Goal: Information Seeking & Learning: Learn about a topic

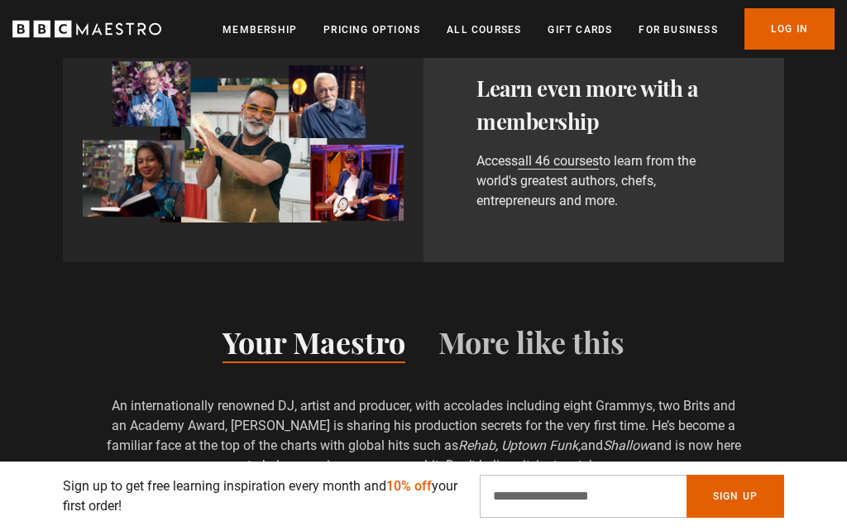
scroll to position [953, 0]
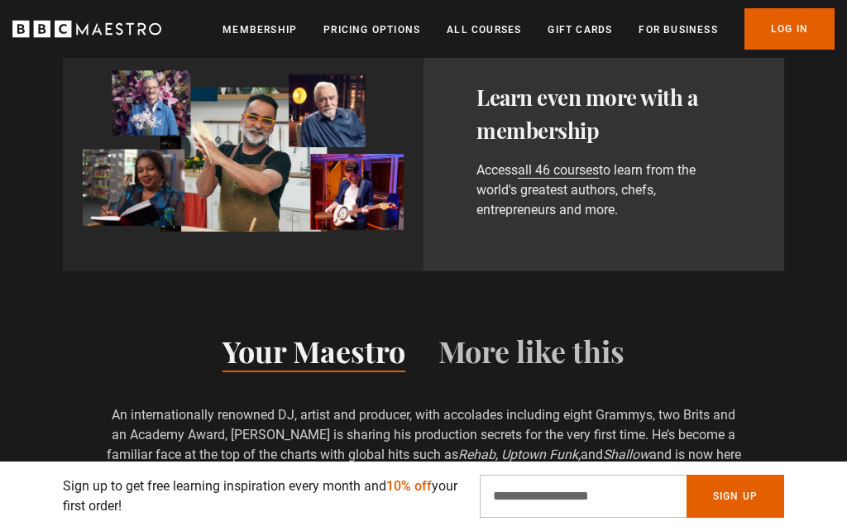
click at [788, 32] on link "Log In" at bounding box center [790, 28] width 90 height 41
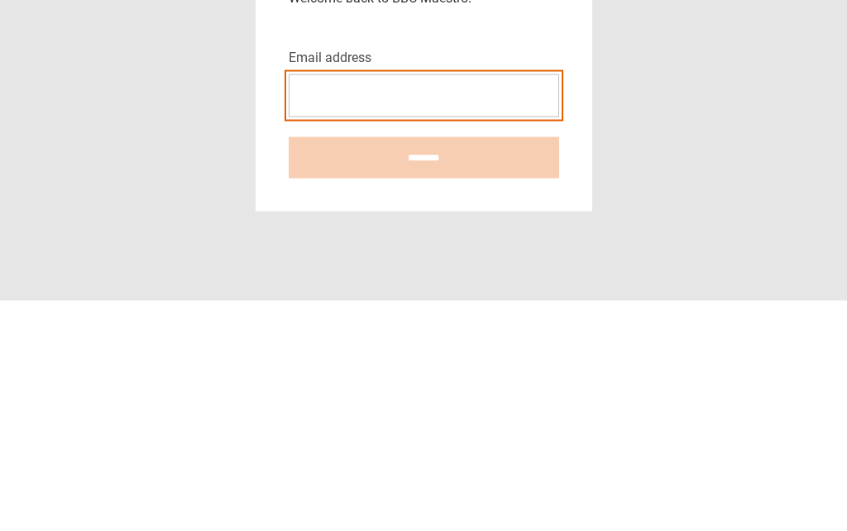
type input "**********"
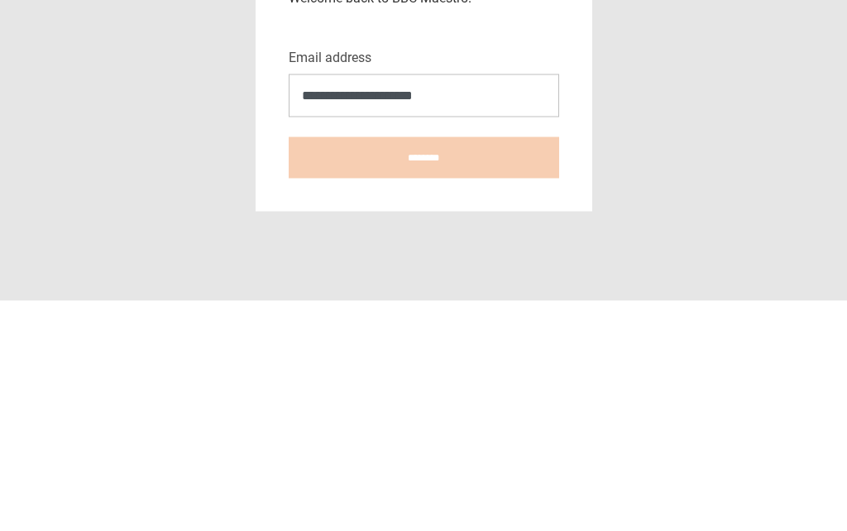
click at [424, 367] on input "********" at bounding box center [424, 387] width 271 height 41
type input "**********"
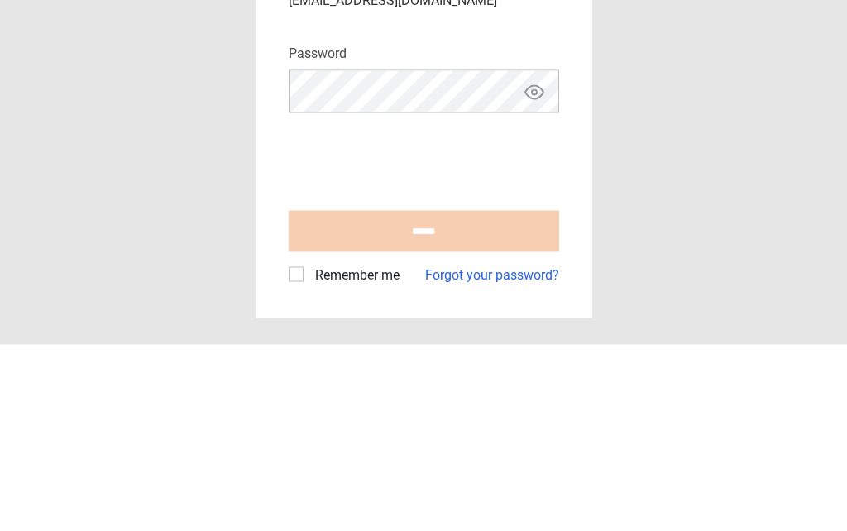
scroll to position [72, 0]
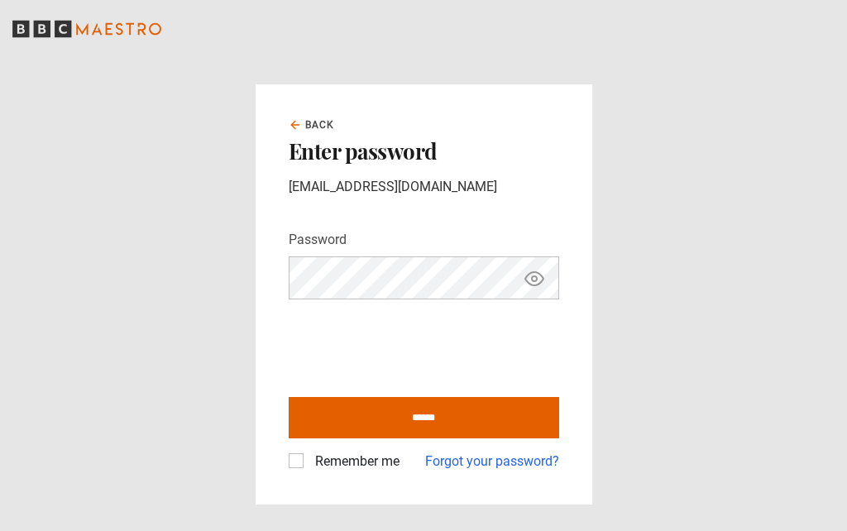
click at [466, 397] on input "******" at bounding box center [424, 417] width 271 height 41
type input "**********"
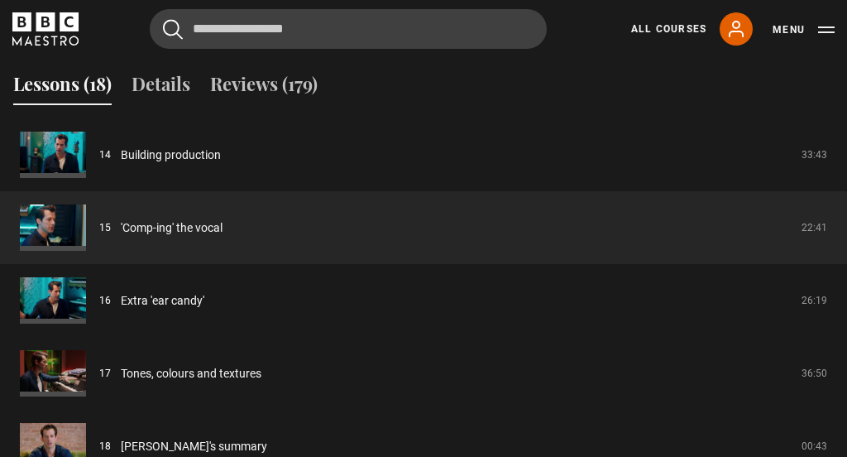
scroll to position [1273, 0]
click at [178, 224] on link "'Comp-ing' the vocal" at bounding box center [172, 228] width 102 height 17
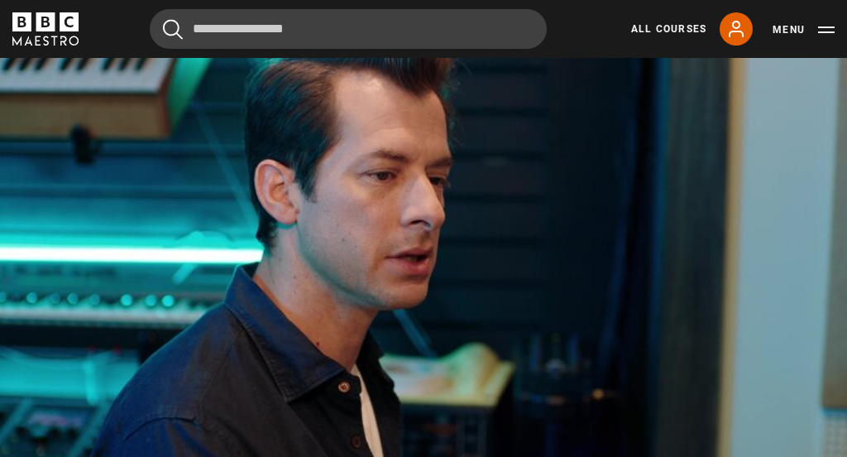
scroll to position [738, 0]
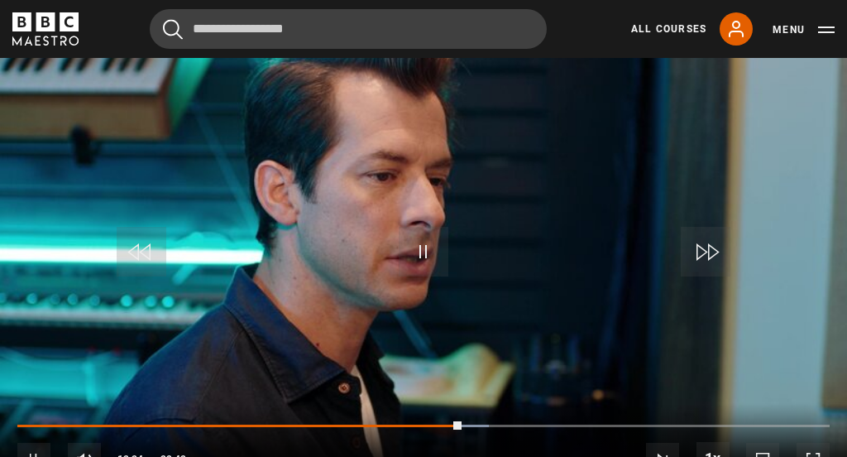
click at [534, 473] on div "10s Skip Back 10 seconds Pause 10s Skip Forward 10 seconds Loaded : 58.00% Paus…" at bounding box center [423, 449] width 847 height 92
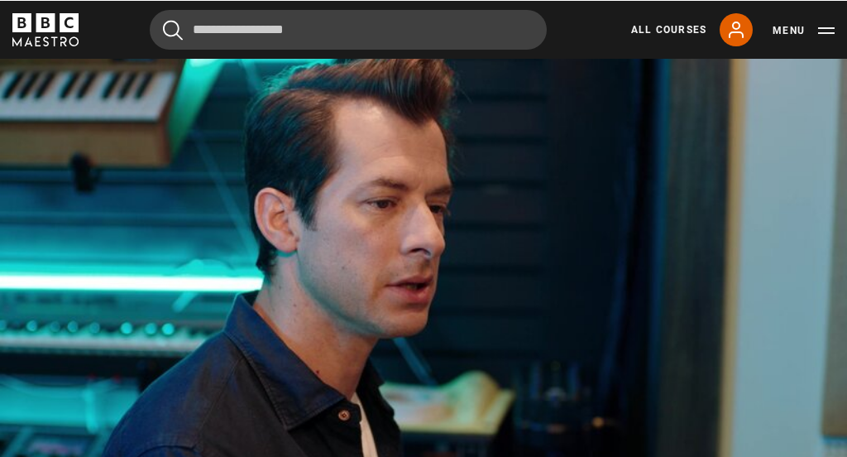
scroll to position [711, 0]
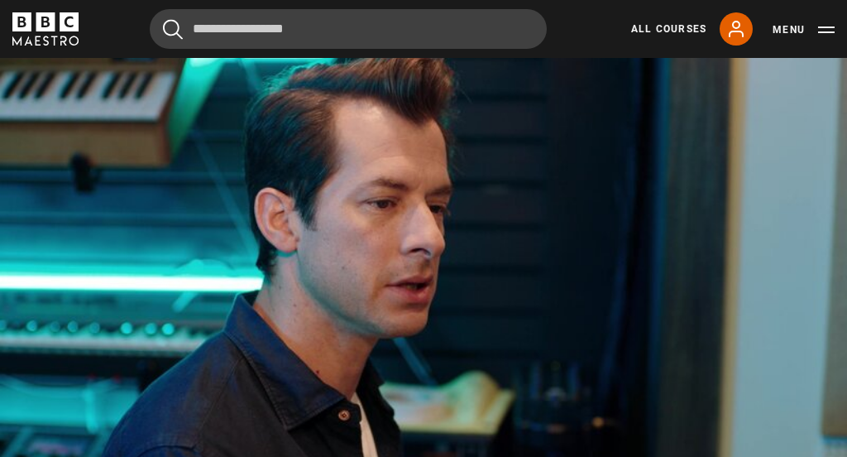
click at [576, 456] on video-js "Video Player is loading. Play Lesson 'Comp-ing' the vocal 10s Skip Back 10 seco…" at bounding box center [423, 283] width 847 height 477
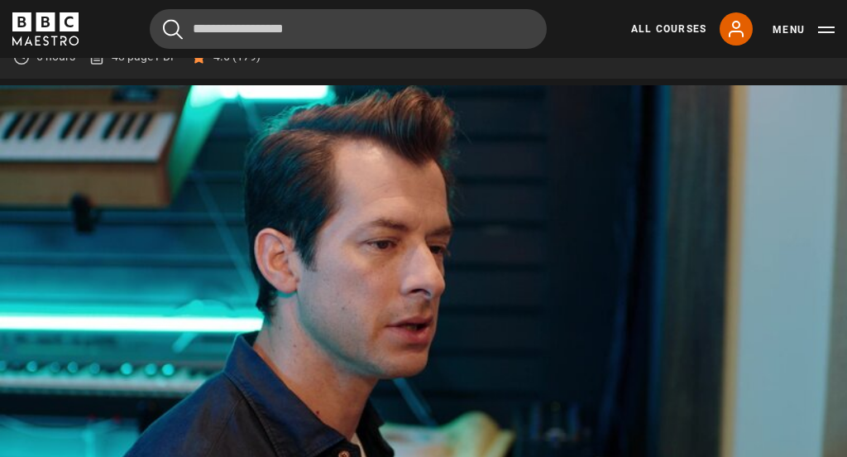
scroll to position [670, 0]
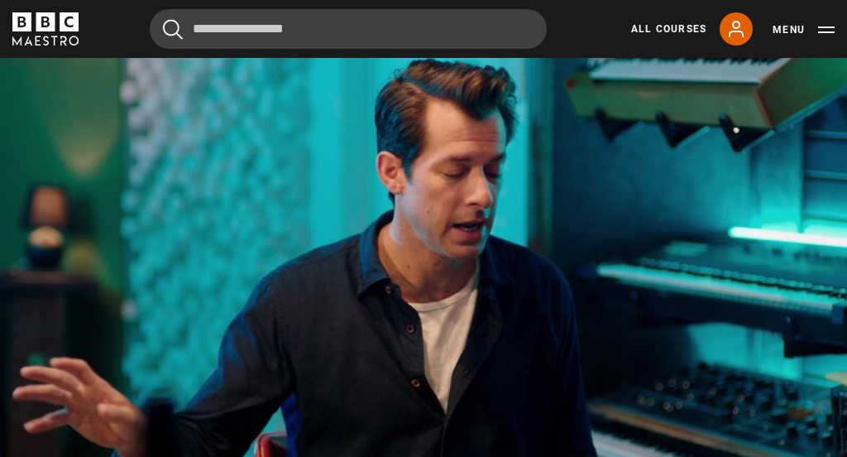
scroll to position [691, 0]
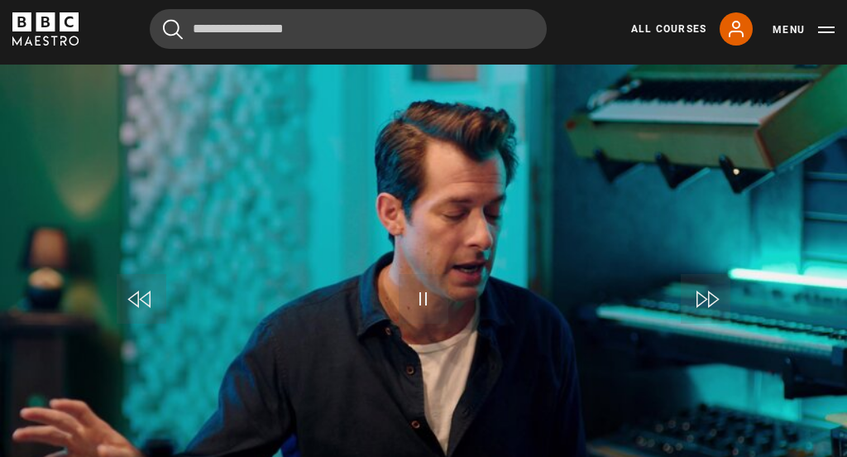
click at [435, 262] on button "Pause" at bounding box center [424, 299] width 58 height 74
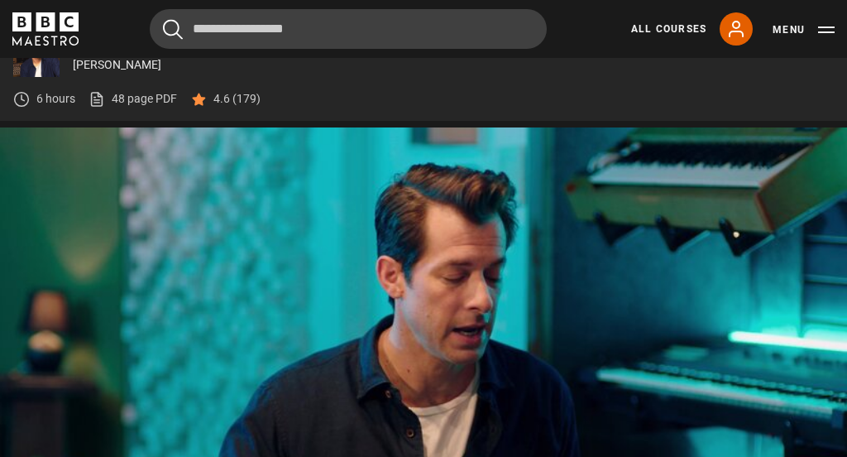
scroll to position [628, 0]
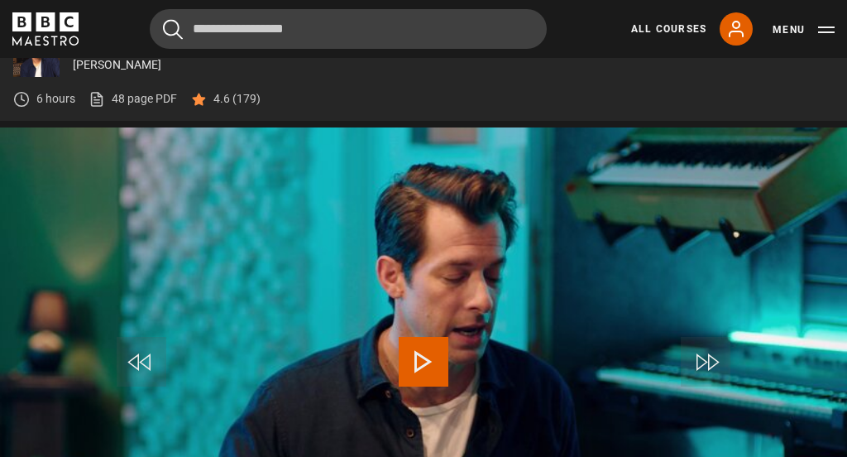
click at [670, 22] on link "All Courses" at bounding box center [668, 29] width 75 height 15
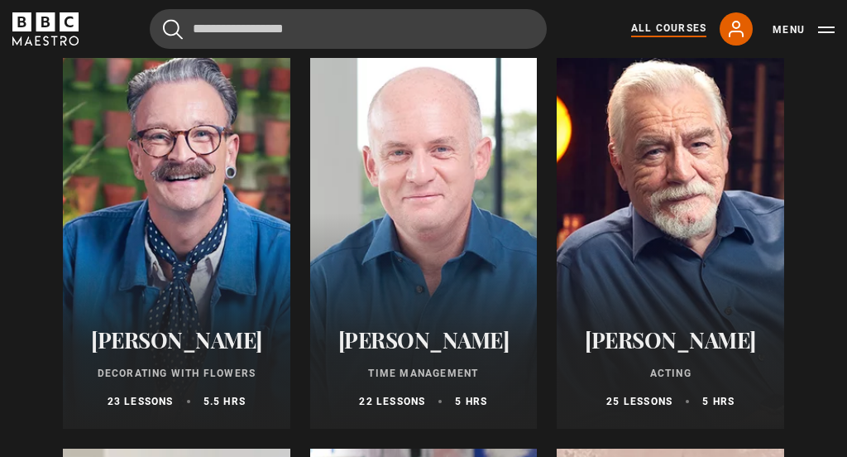
scroll to position [2317, 0]
click at [194, 250] on div at bounding box center [177, 229] width 228 height 397
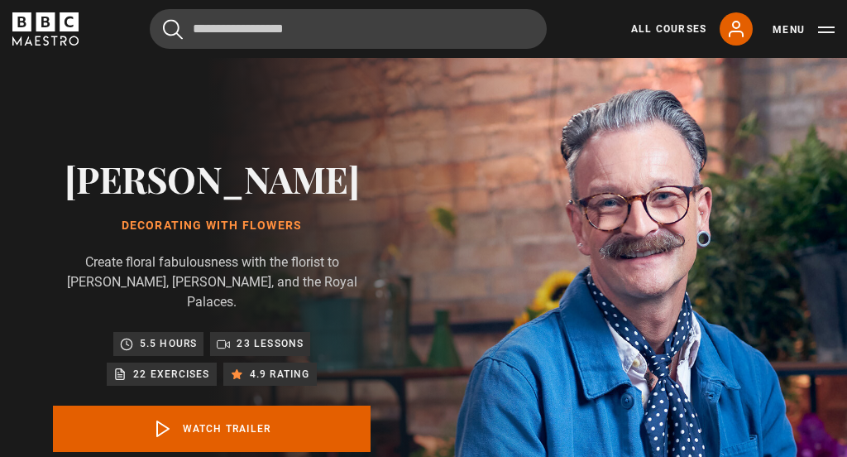
click at [277, 409] on link "Watch Trailer" at bounding box center [212, 429] width 318 height 46
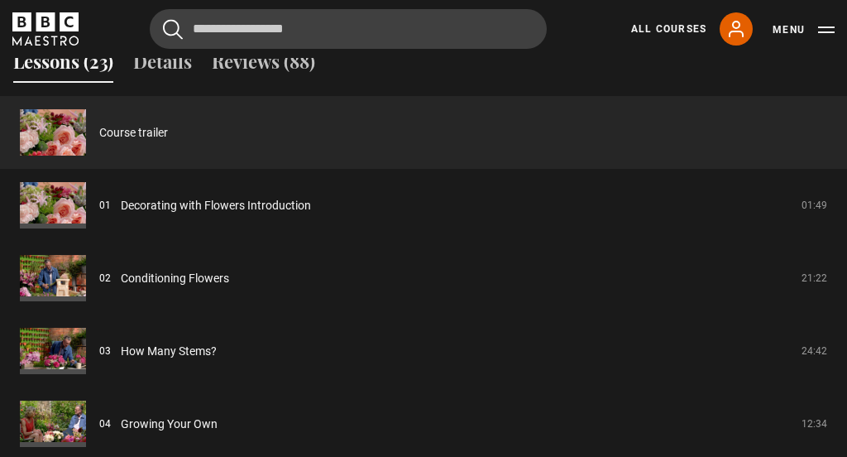
scroll to position [1326, 0]
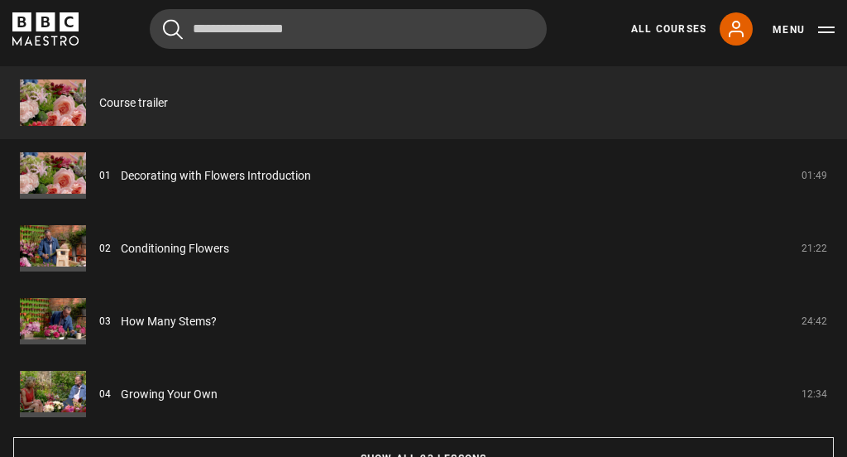
click at [420, 454] on button "Show all 23 lessons" at bounding box center [423, 458] width 821 height 43
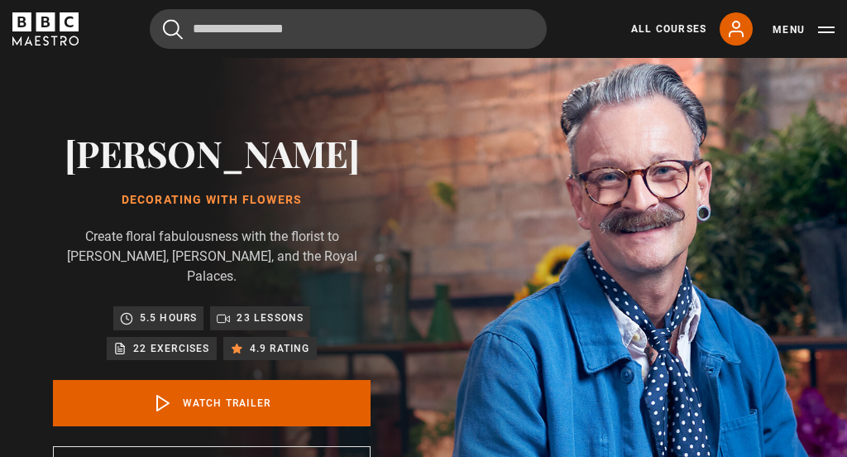
scroll to position [0, 0]
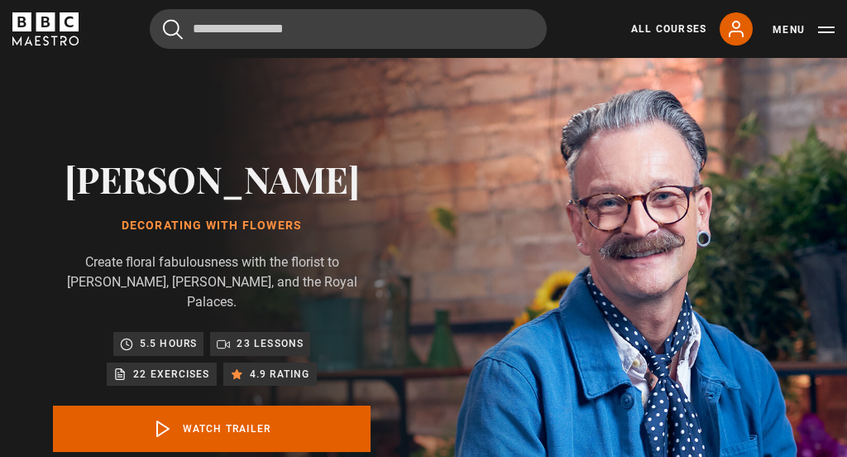
click at [668, 31] on link "All Courses" at bounding box center [668, 29] width 75 height 15
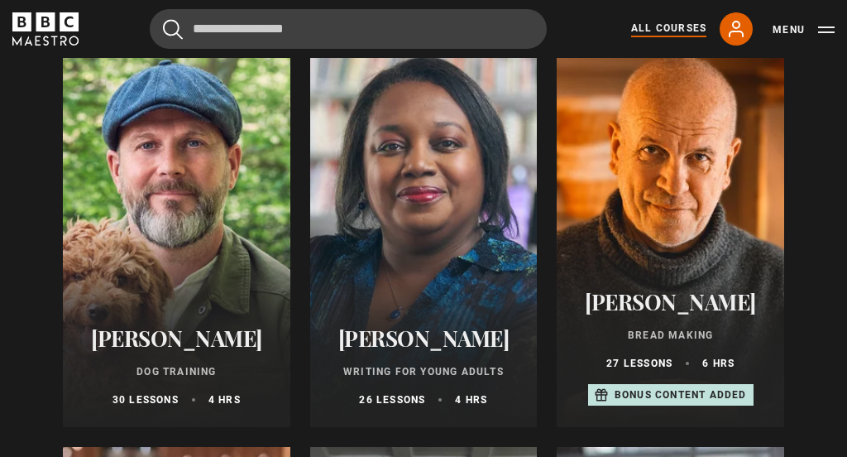
scroll to position [5241, 0]
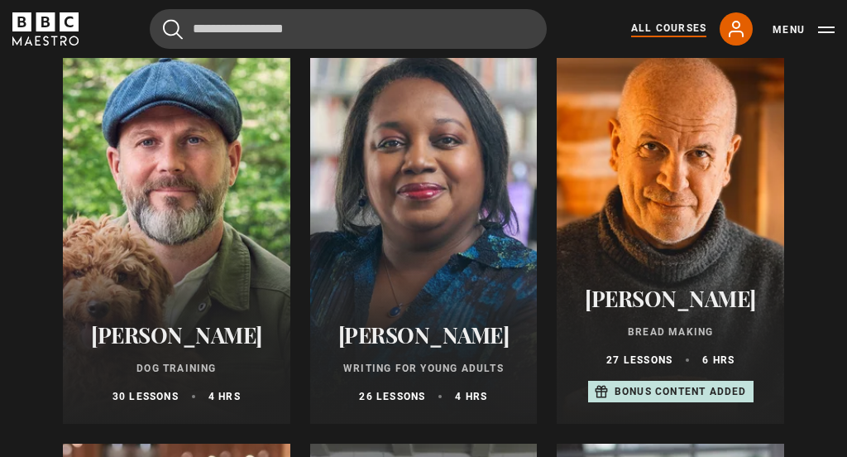
click at [170, 237] on div at bounding box center [177, 225] width 228 height 397
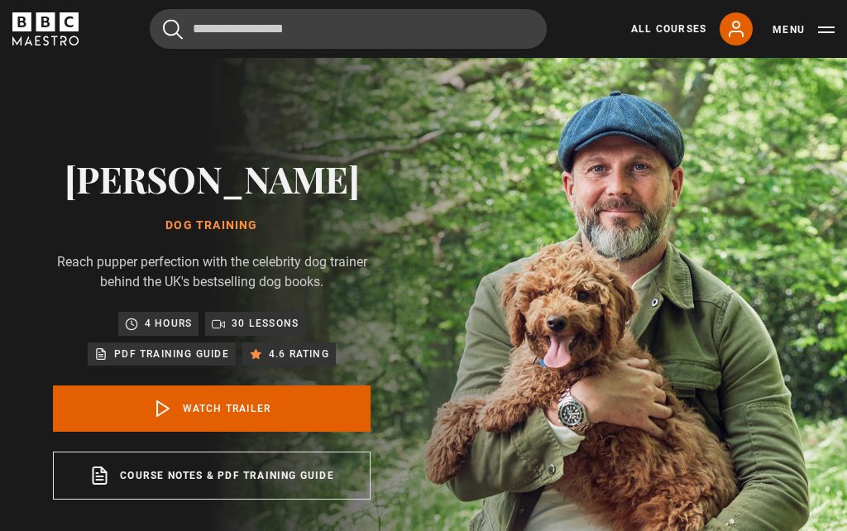
click at [261, 419] on link "Watch Trailer" at bounding box center [212, 409] width 318 height 46
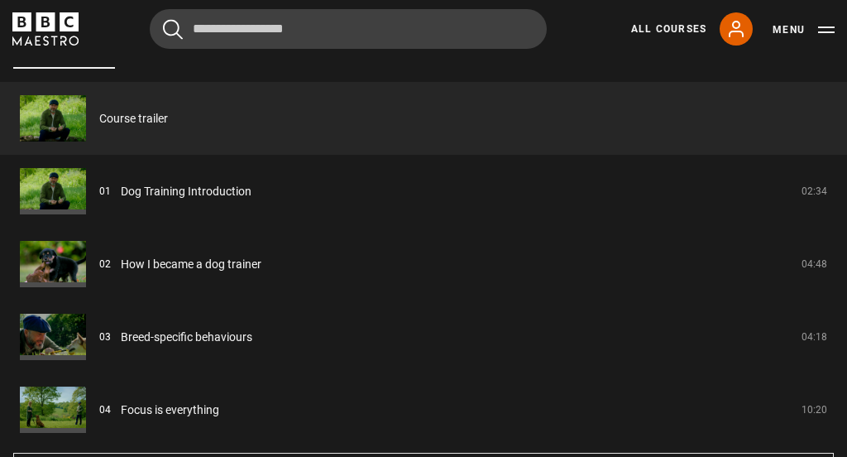
scroll to position [1290, 0]
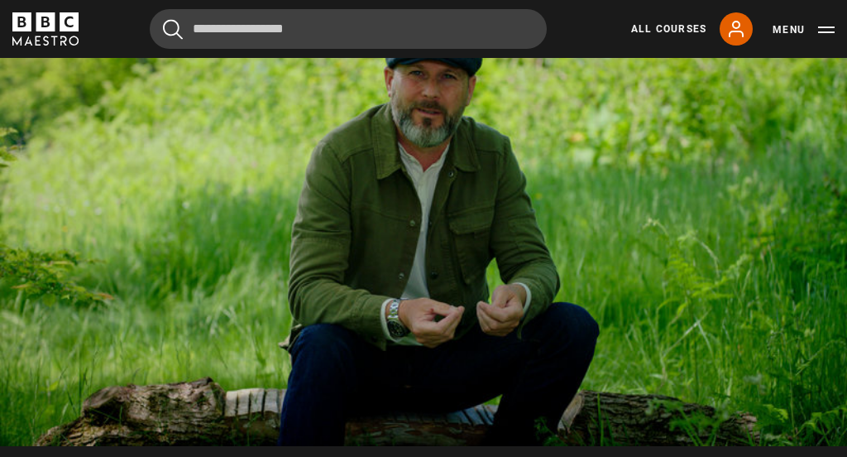
scroll to position [765, 0]
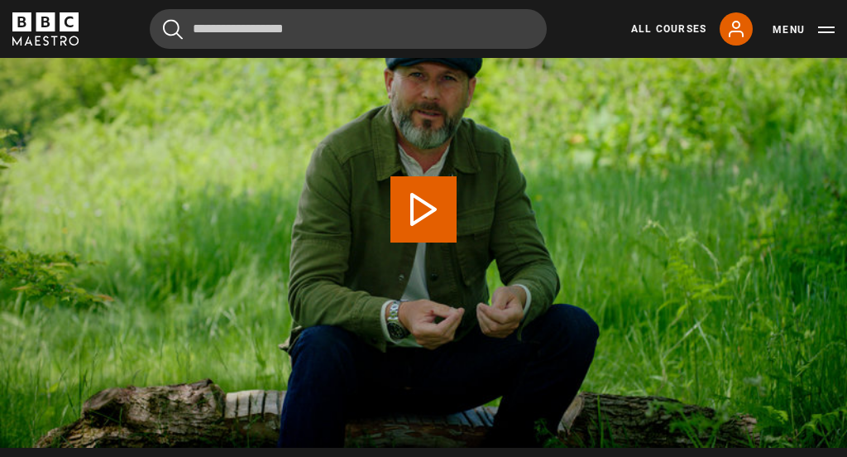
scroll to position [612, 0]
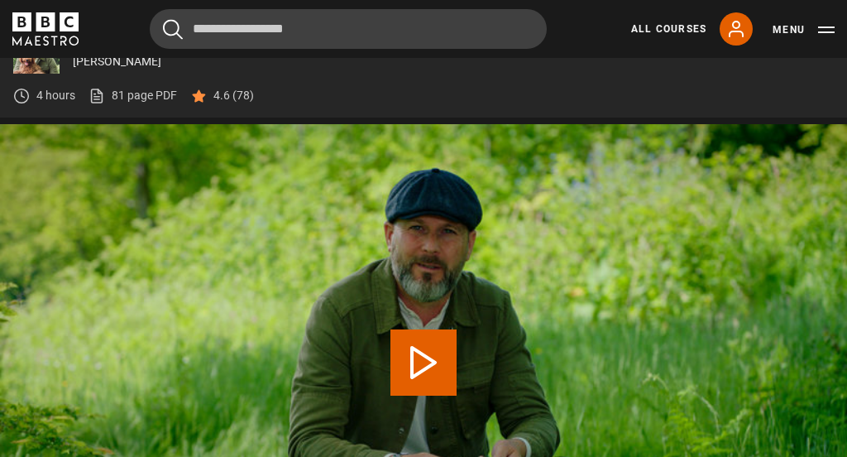
click at [673, 25] on link "All Courses" at bounding box center [668, 29] width 75 height 15
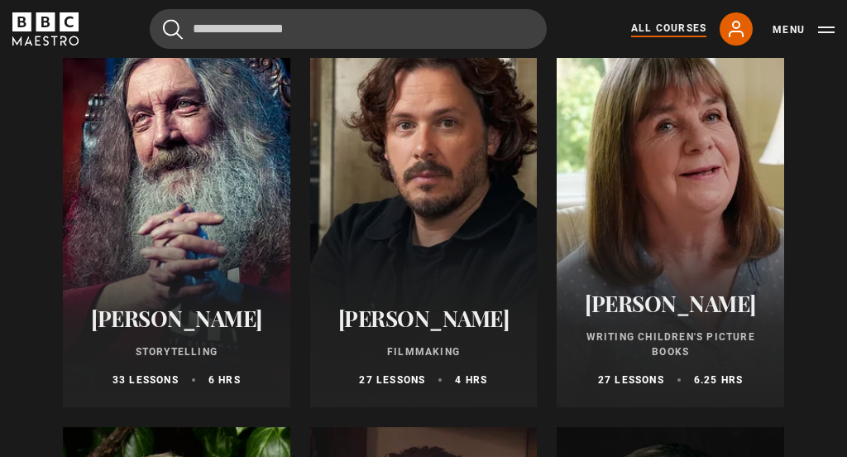
scroll to position [4408, 0]
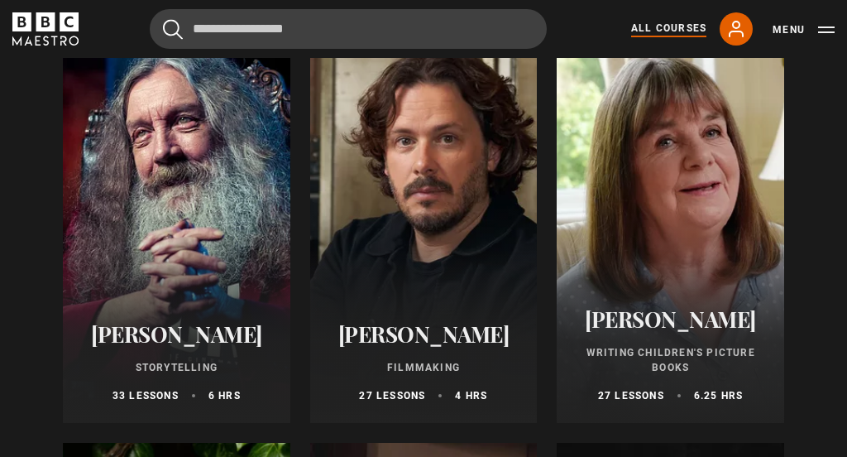
click at [430, 240] on div at bounding box center [424, 224] width 228 height 397
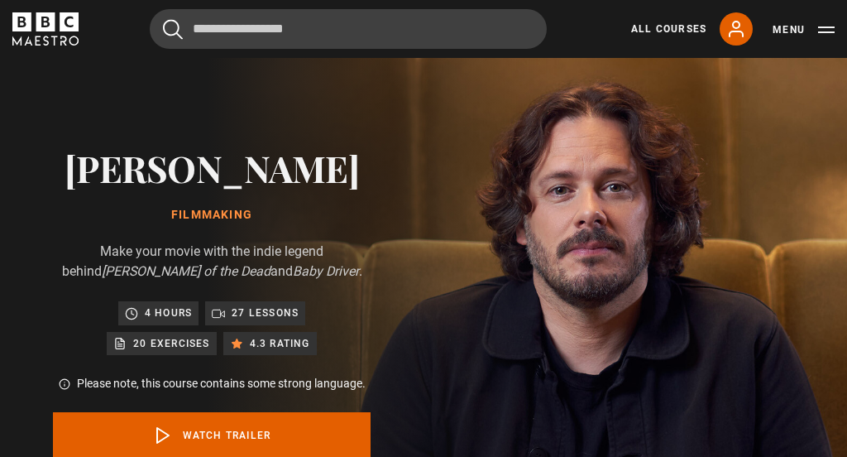
scroll to position [12, 0]
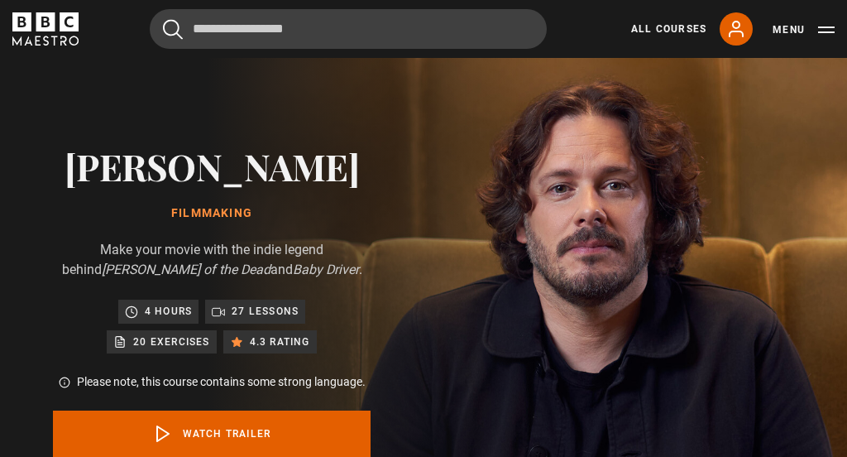
click at [238, 426] on link "Watch Trailer" at bounding box center [212, 434] width 318 height 46
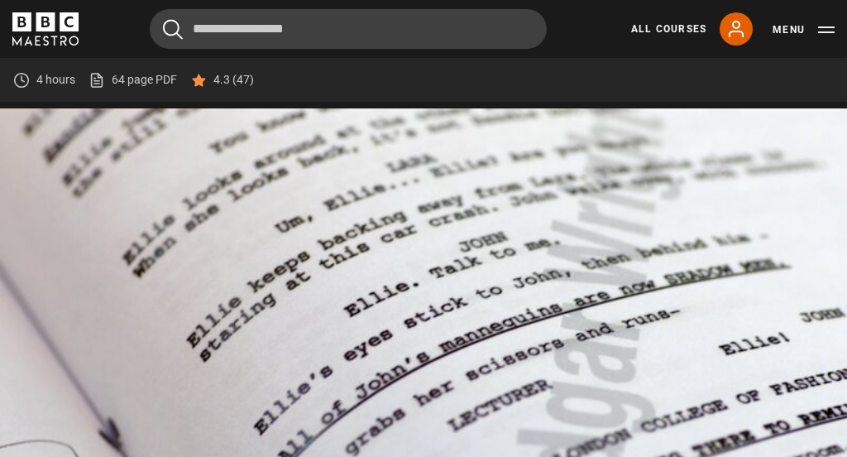
scroll to position [662, 0]
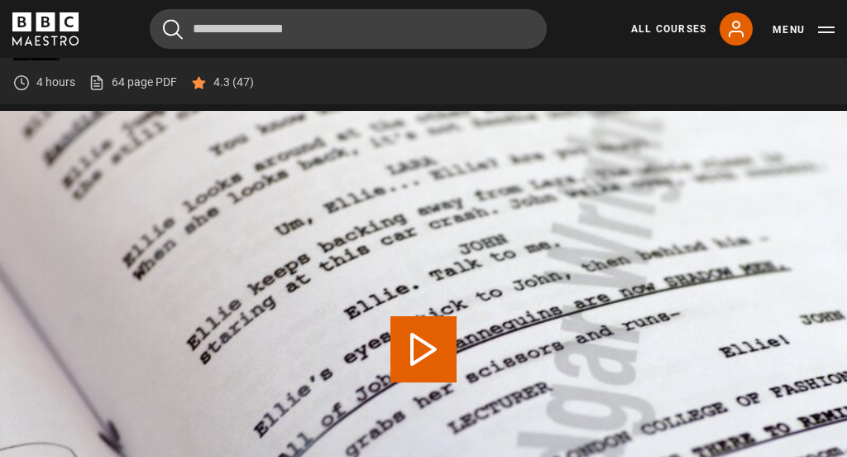
scroll to position [635, 0]
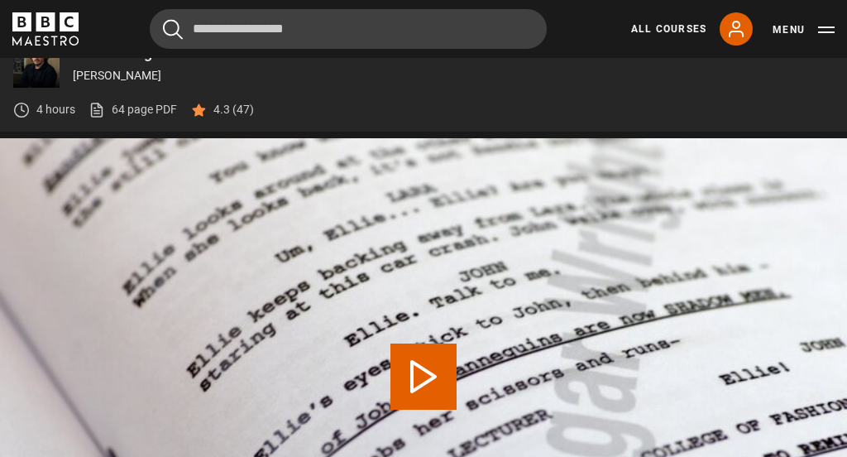
click at [670, 26] on link "All Courses" at bounding box center [668, 29] width 75 height 15
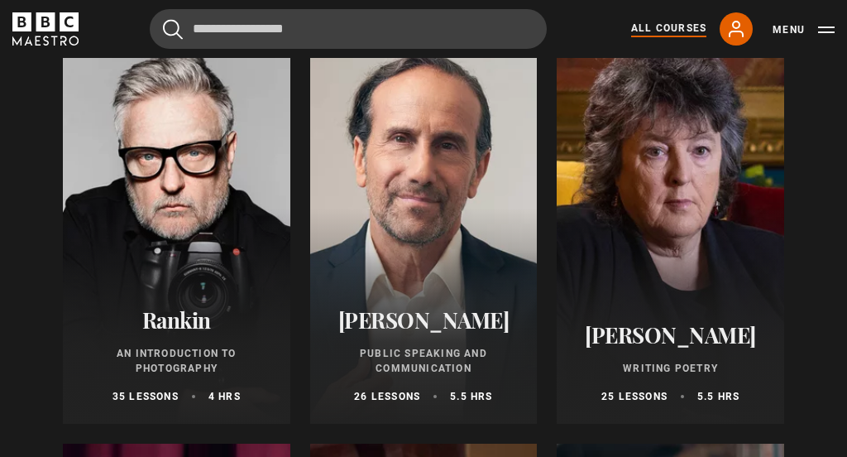
scroll to position [3574, 0]
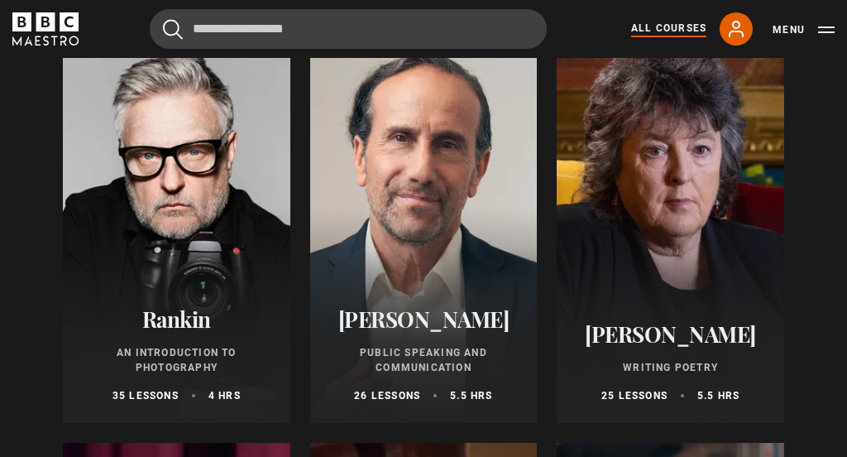
click at [191, 214] on div at bounding box center [177, 224] width 228 height 397
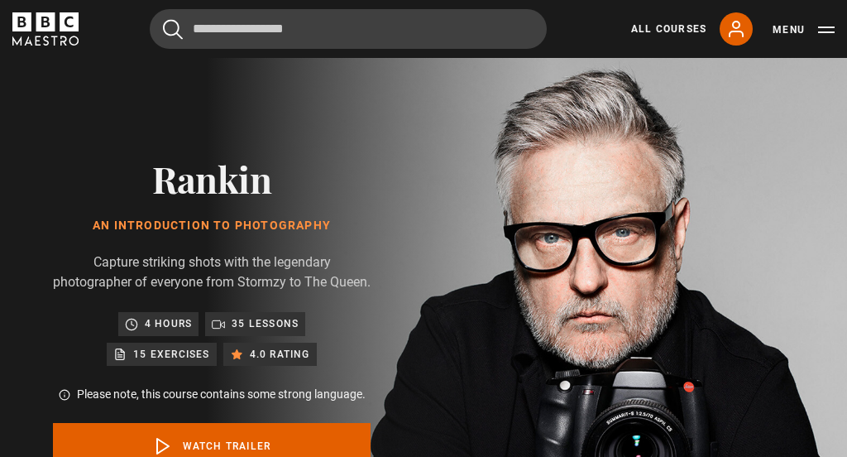
click at [233, 366] on div "4.0 rating" at bounding box center [270, 354] width 94 height 23
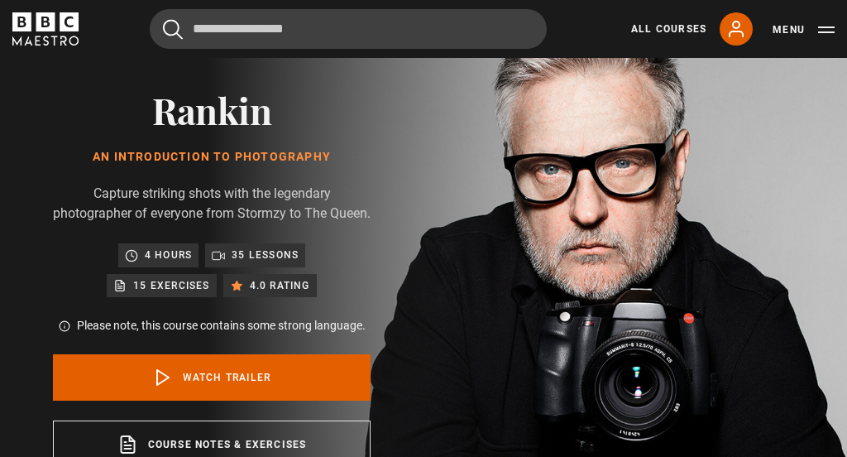
scroll to position [91, 0]
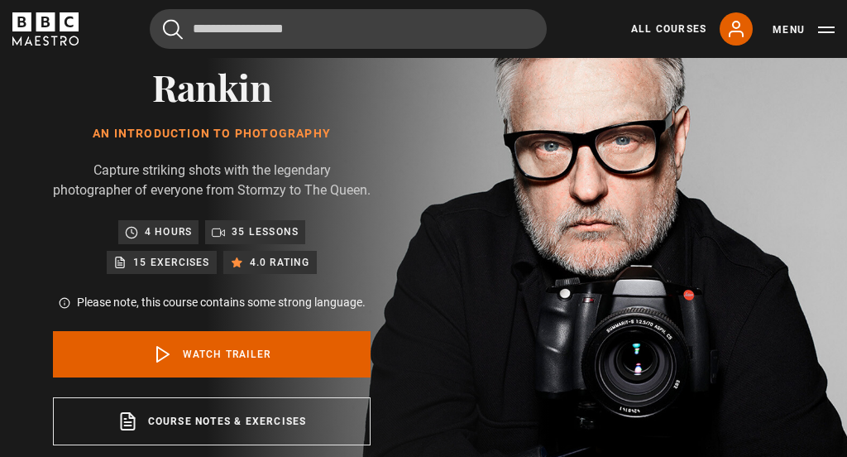
click at [241, 378] on link "Watch Trailer" at bounding box center [212, 355] width 318 height 46
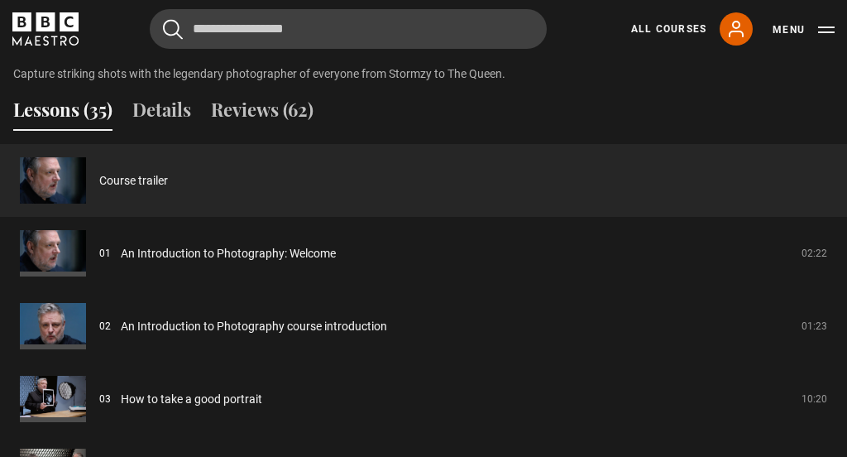
scroll to position [1313, 0]
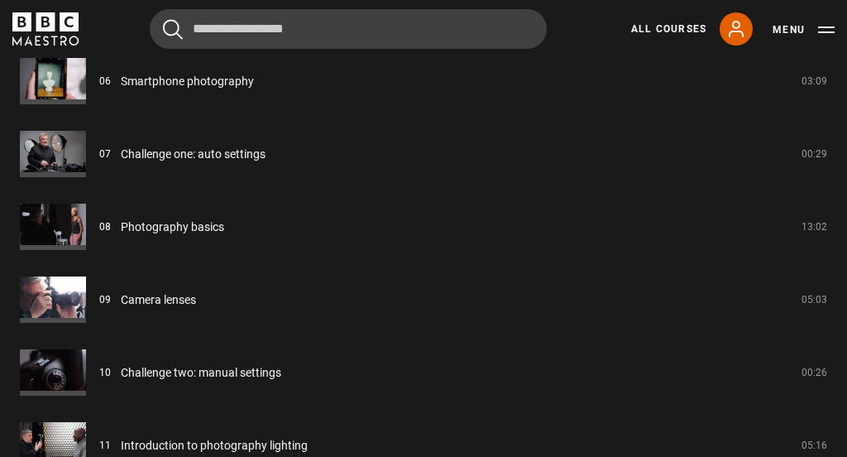
scroll to position [1805, 0]
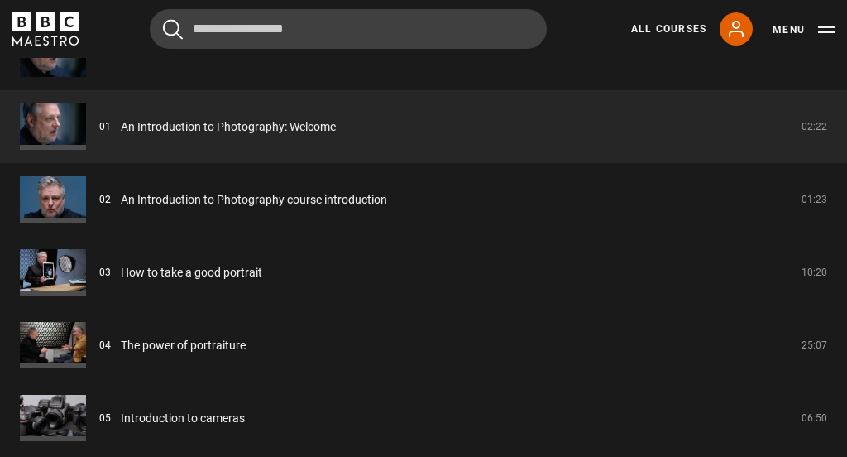
scroll to position [1409, 0]
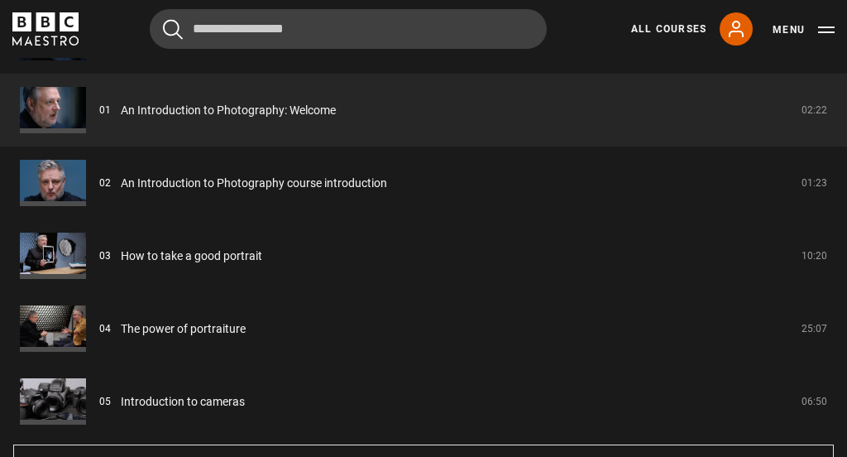
click at [508, 487] on button "Show all 35 lessons" at bounding box center [423, 465] width 821 height 43
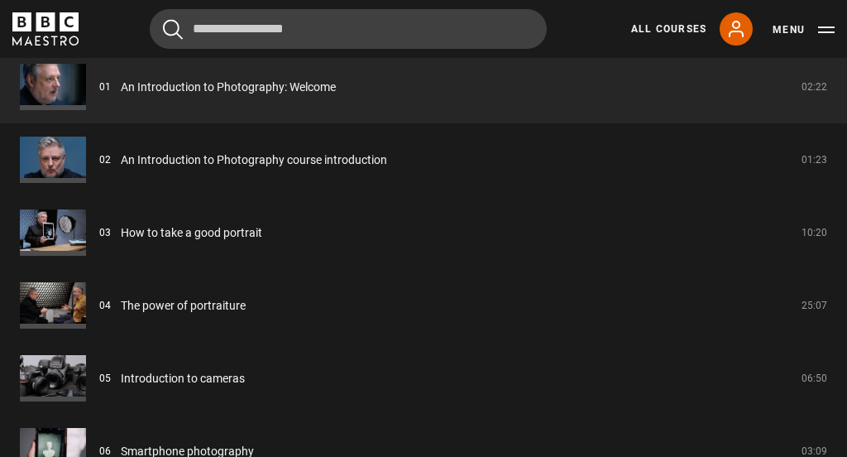
scroll to position [1432, 0]
click at [683, 24] on link "All Courses" at bounding box center [668, 29] width 75 height 15
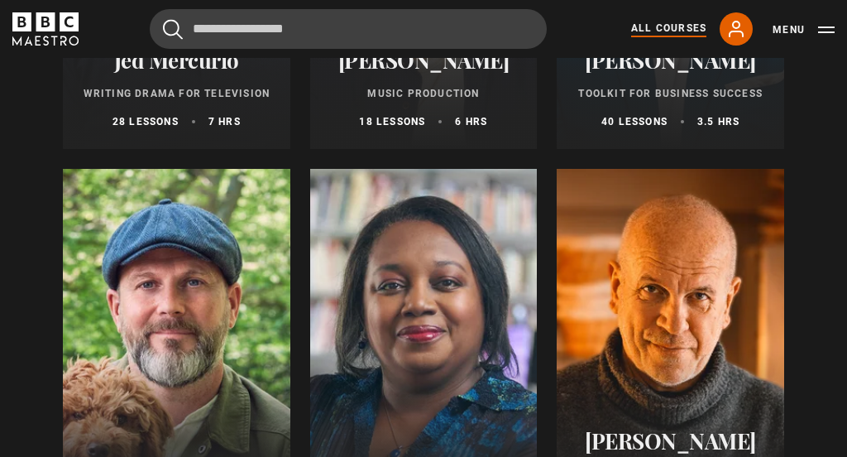
scroll to position [5097, 0]
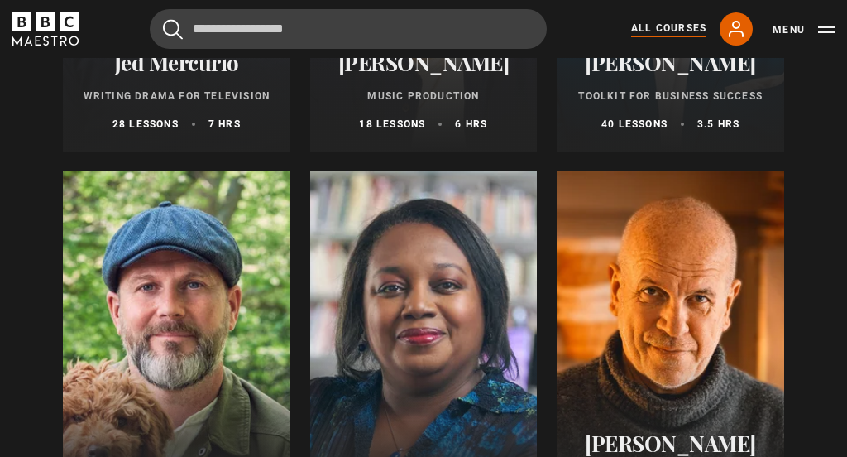
click at [674, 382] on div at bounding box center [671, 369] width 228 height 397
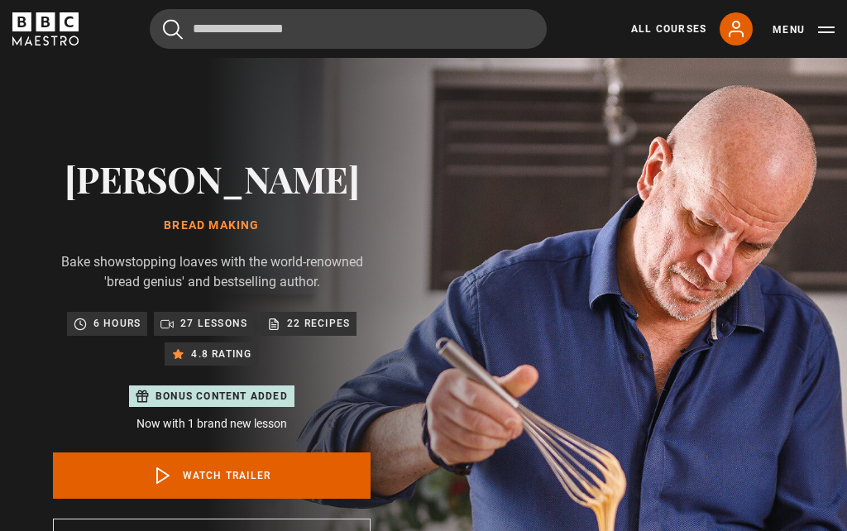
click at [249, 465] on link "Watch Trailer" at bounding box center [212, 476] width 318 height 46
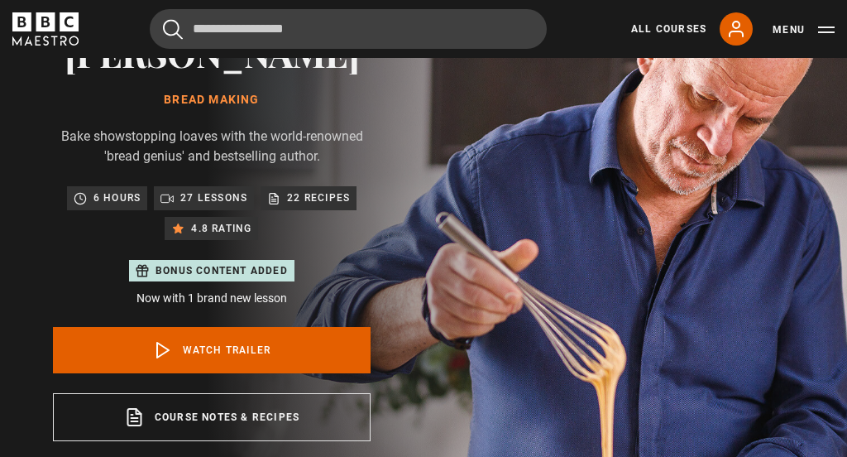
scroll to position [774, 0]
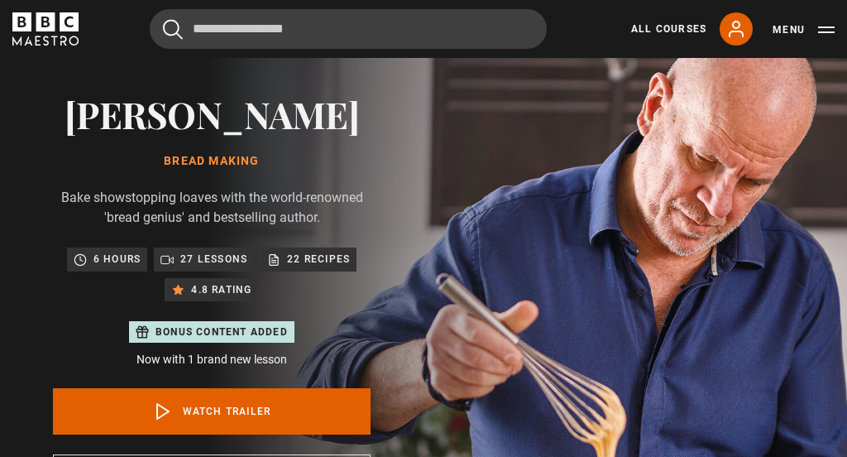
scroll to position [0, 0]
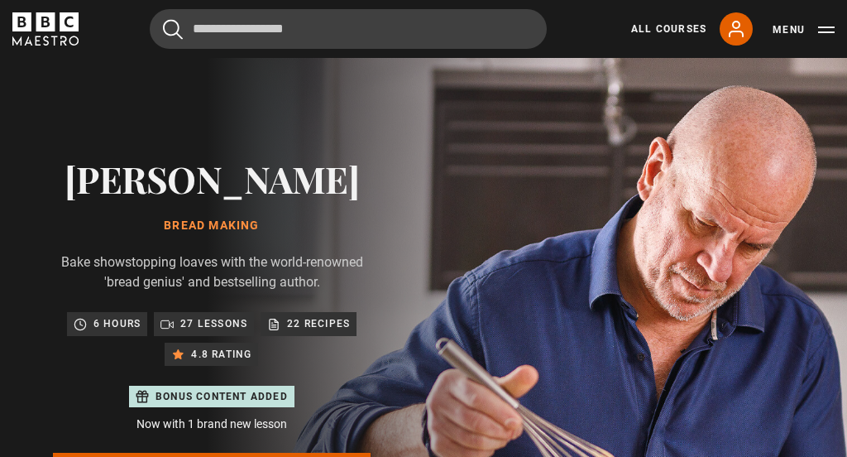
click at [673, 28] on link "All Courses" at bounding box center [668, 29] width 75 height 15
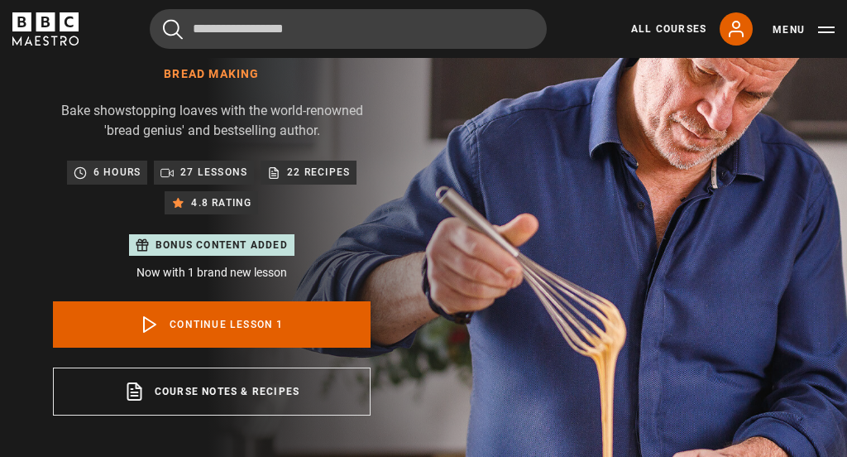
scroll to position [151, 0]
click at [686, 23] on link "All Courses" at bounding box center [668, 29] width 75 height 15
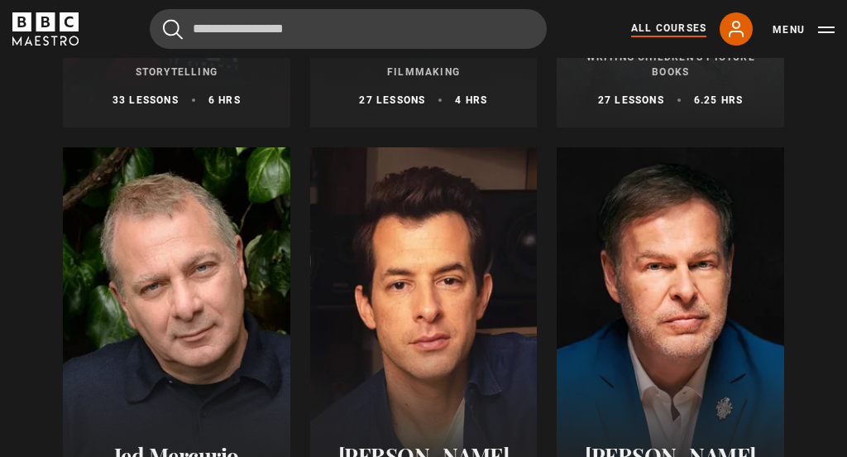
scroll to position [4708, 0]
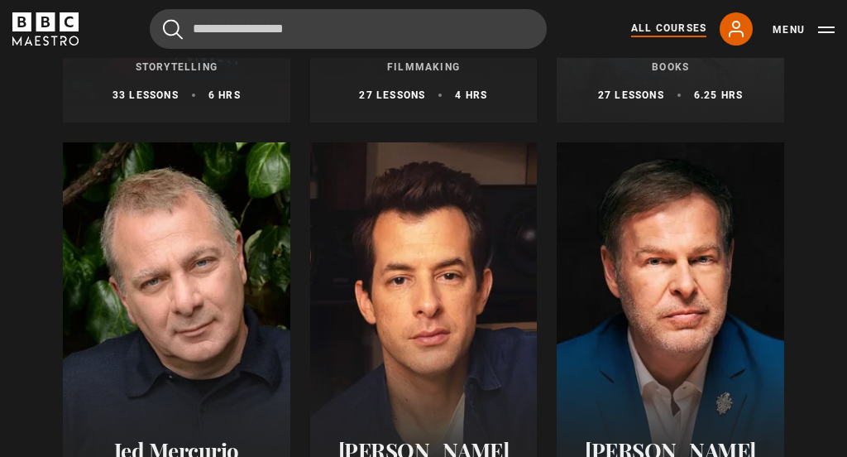
click at [426, 373] on div at bounding box center [424, 340] width 228 height 397
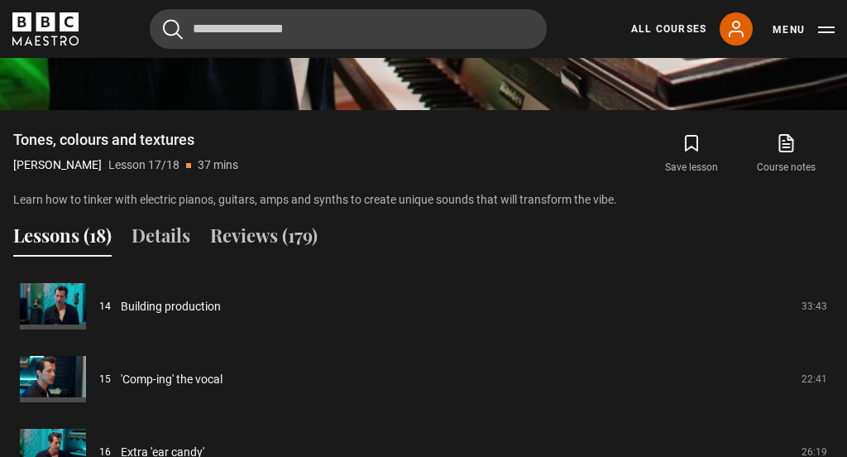
scroll to position [1122, 0]
click at [204, 446] on link "Extra 'ear candy'" at bounding box center [163, 452] width 84 height 17
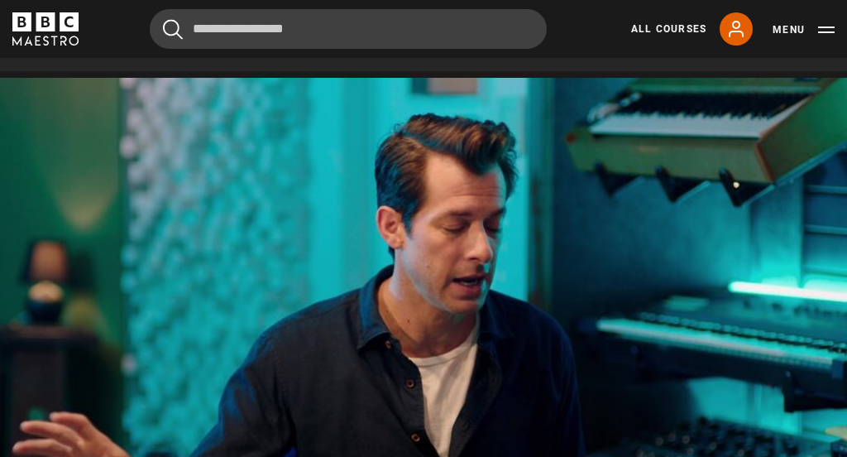
scroll to position [664, 0]
